Goal: Navigation & Orientation: Find specific page/section

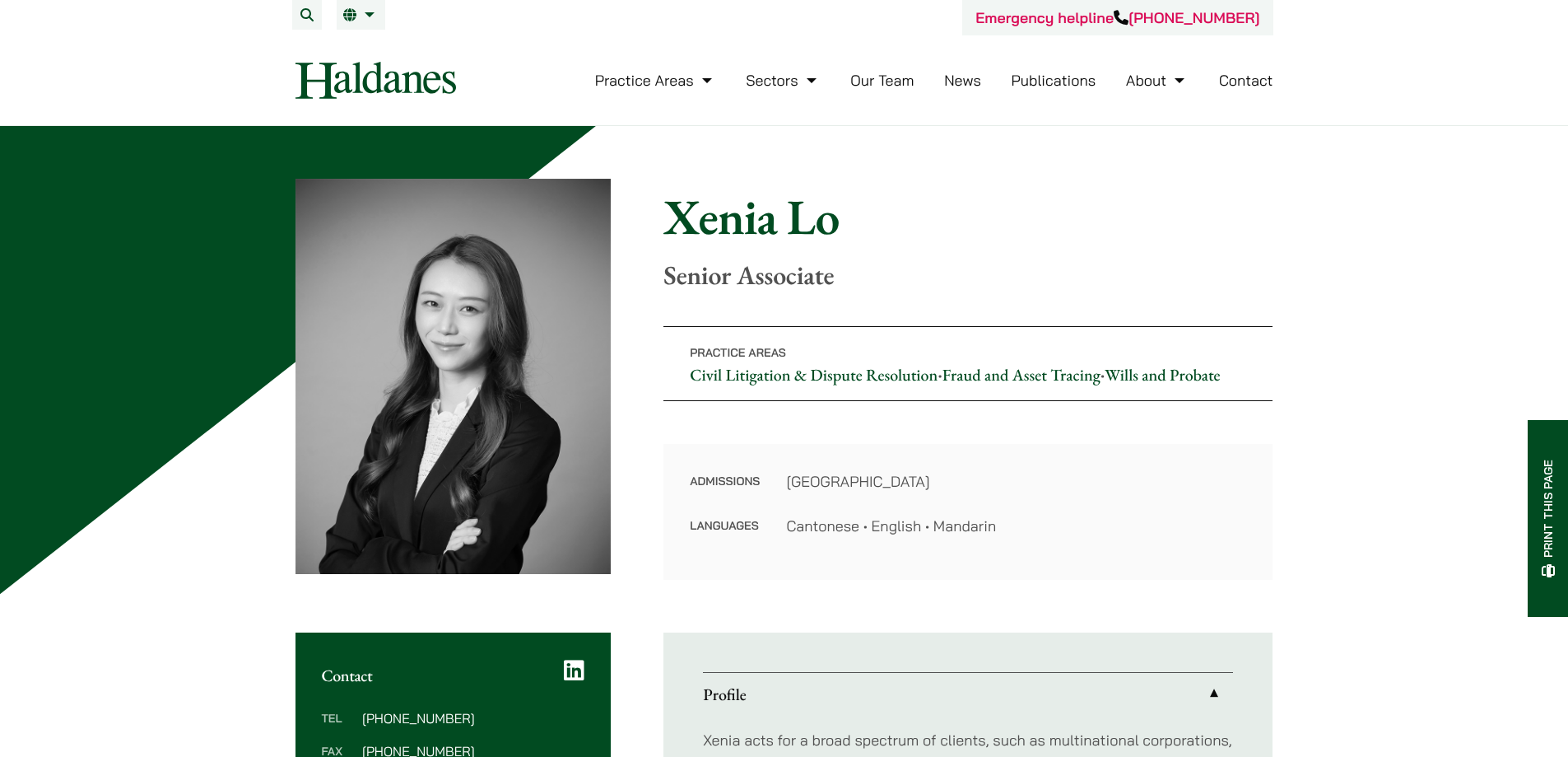
click at [880, 80] on link "Our Team" at bounding box center [881, 80] width 63 height 19
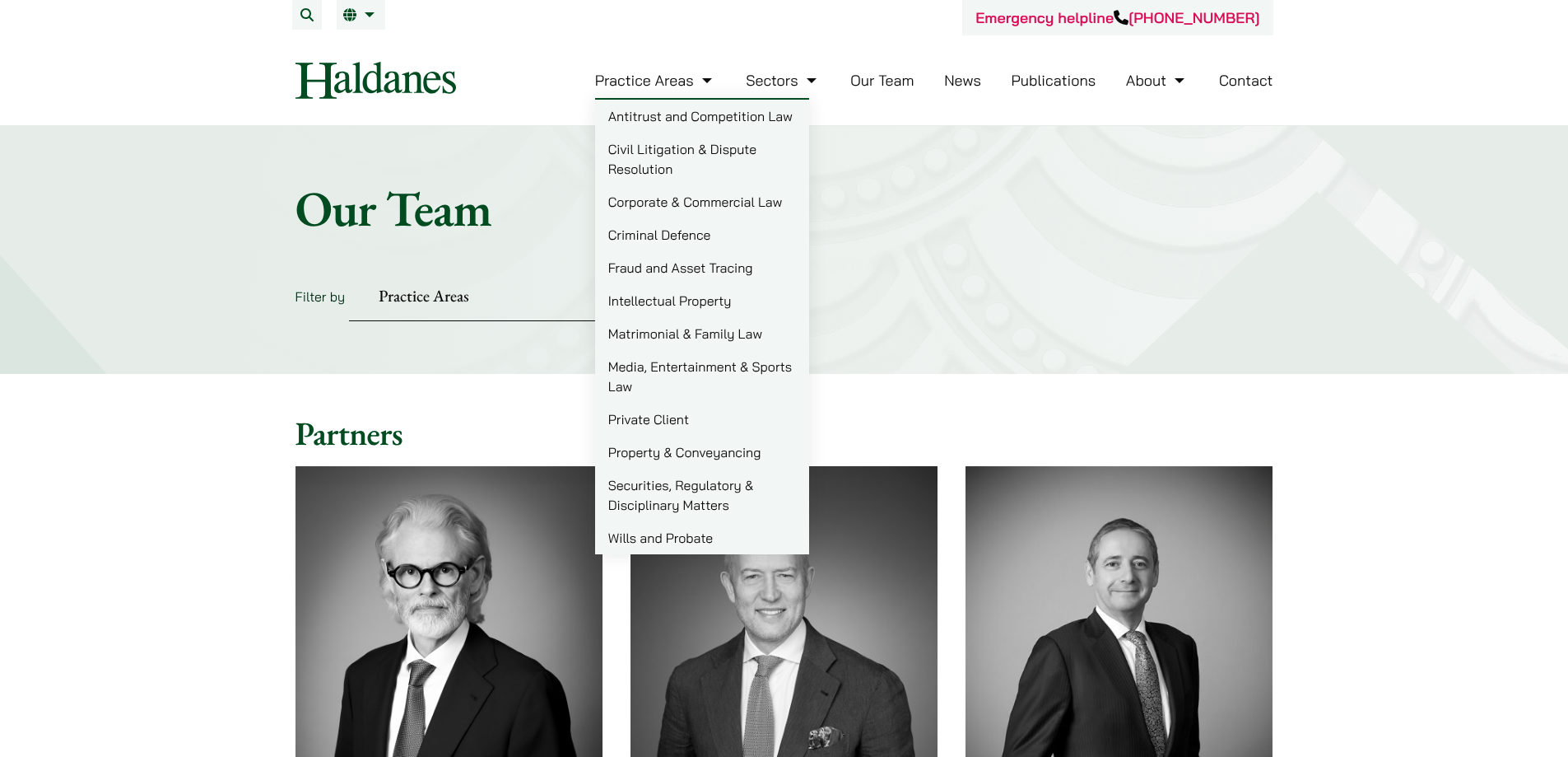
click at [710, 198] on link "Corporate & Commercial Law" at bounding box center [701, 201] width 214 height 33
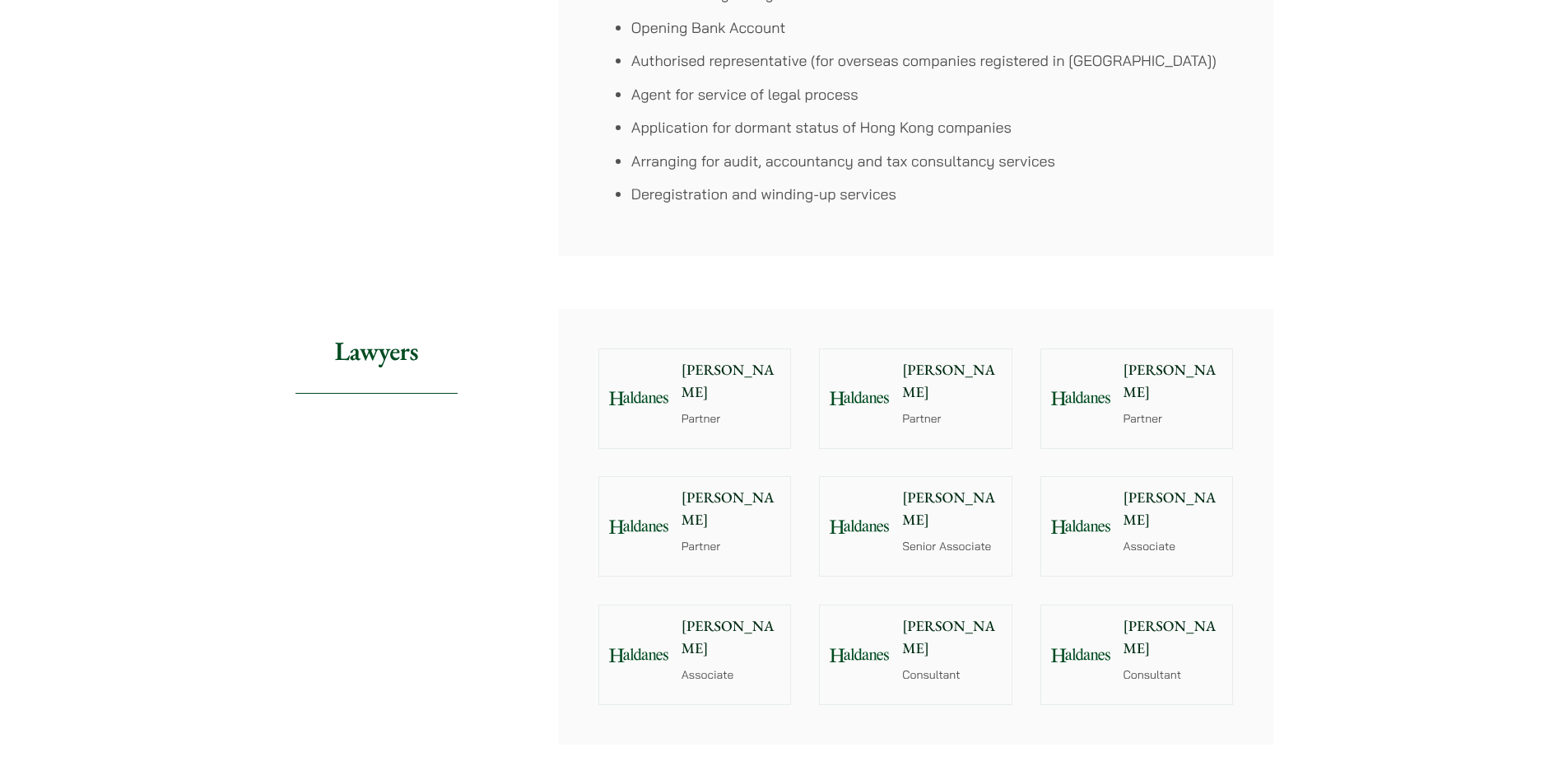
scroll to position [1564, 0]
